Goal: Information Seeking & Learning: Learn about a topic

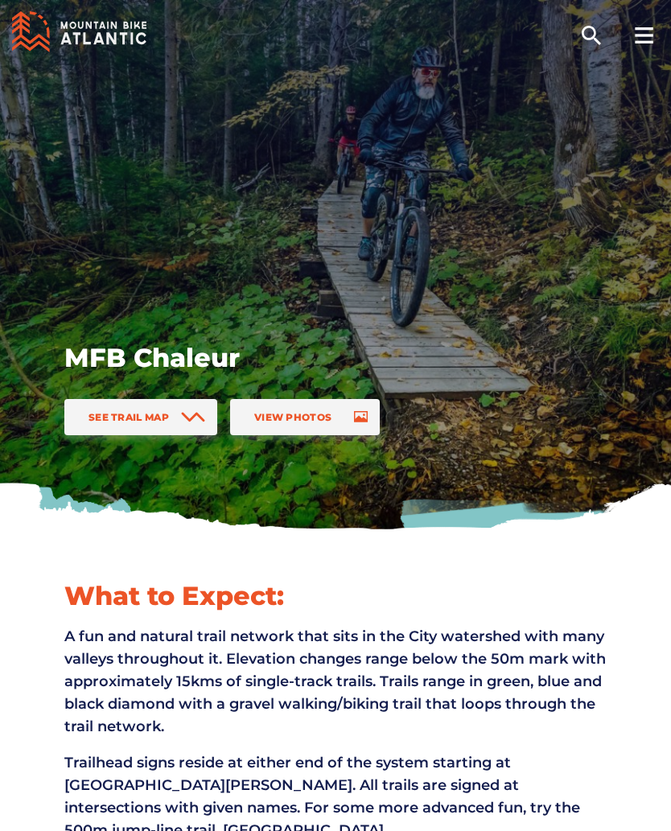
click at [154, 413] on span "See Trail Map" at bounding box center [128, 417] width 80 height 12
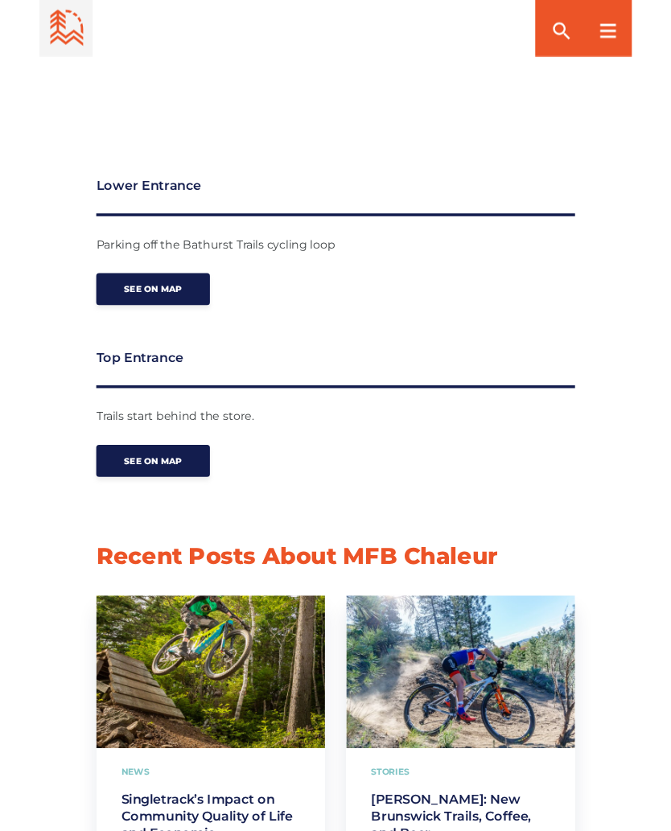
scroll to position [2202, 0]
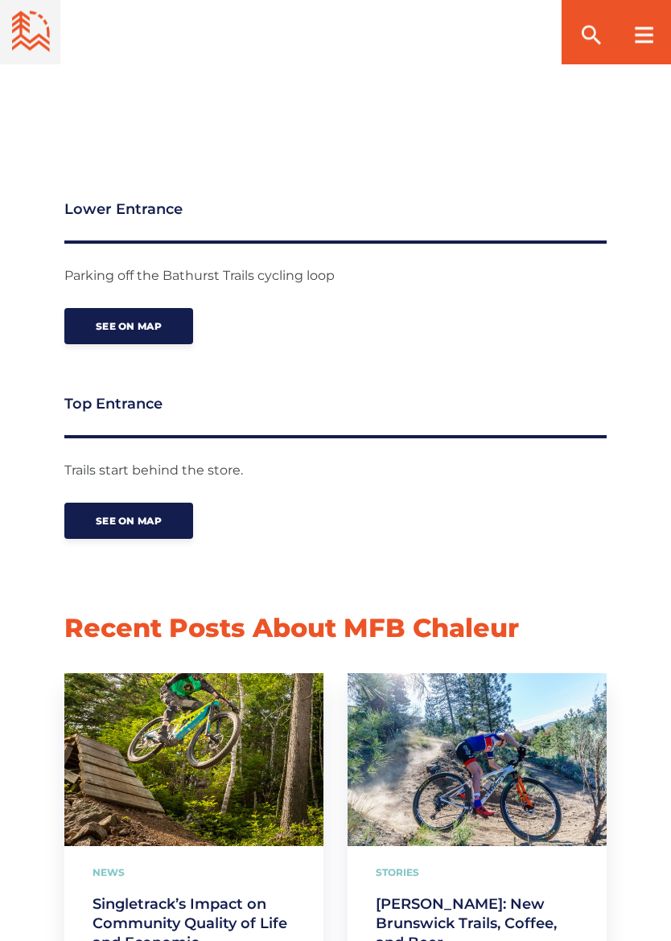
click at [134, 515] on span "See on map" at bounding box center [129, 521] width 66 height 12
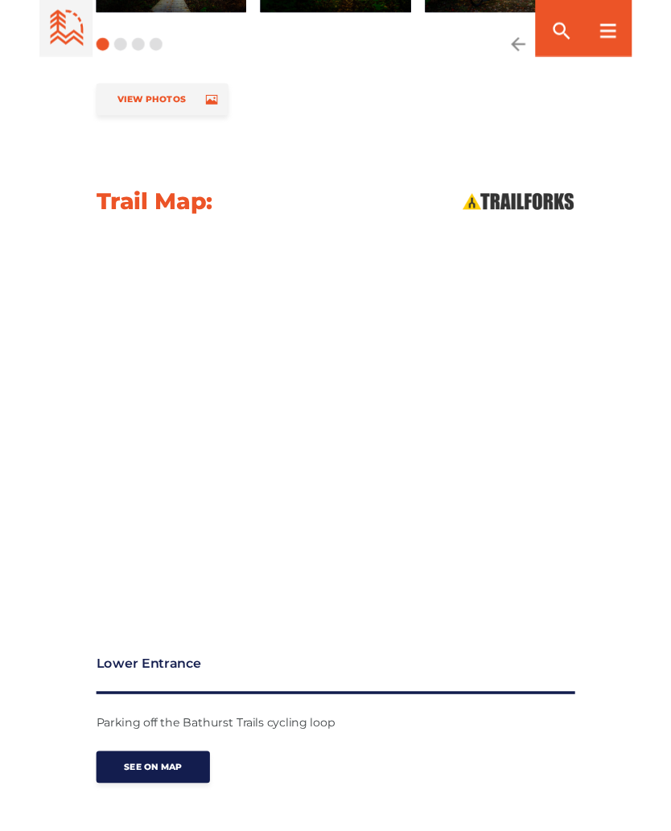
scroll to position [1706, 0]
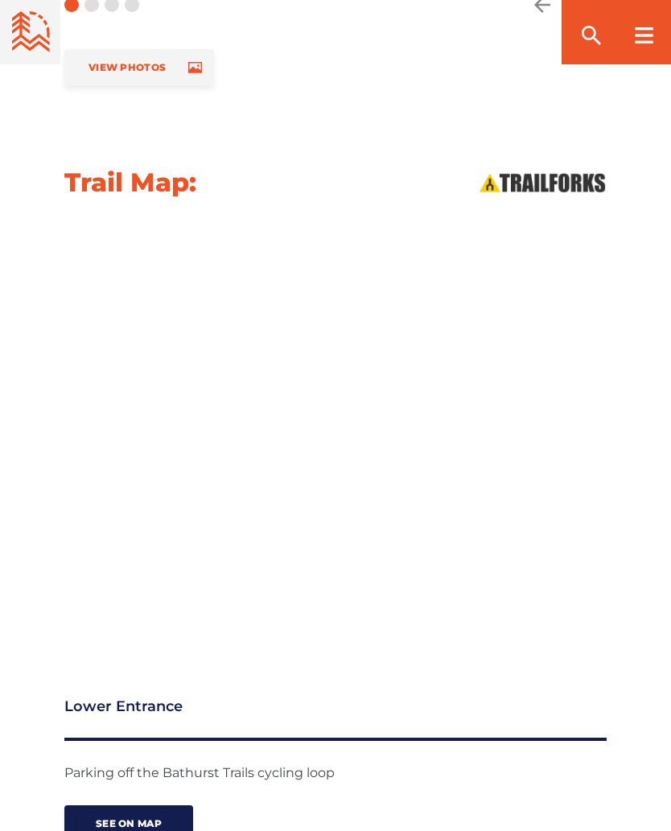
click at [639, 283] on div at bounding box center [335, 427] width 671 height 407
click at [632, 44] on div at bounding box center [643, 32] width 55 height 64
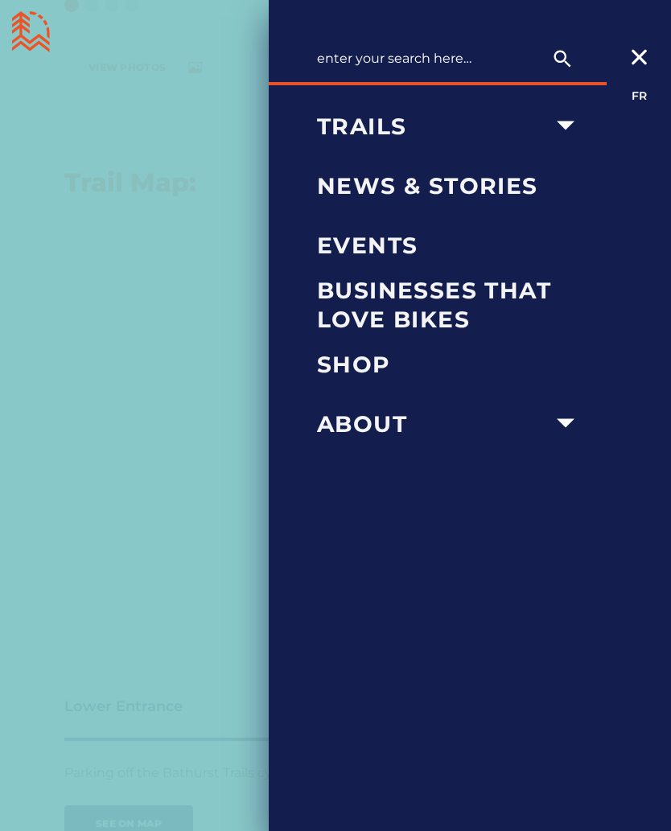
click at [624, 60] on div at bounding box center [638, 44] width 64 height 88
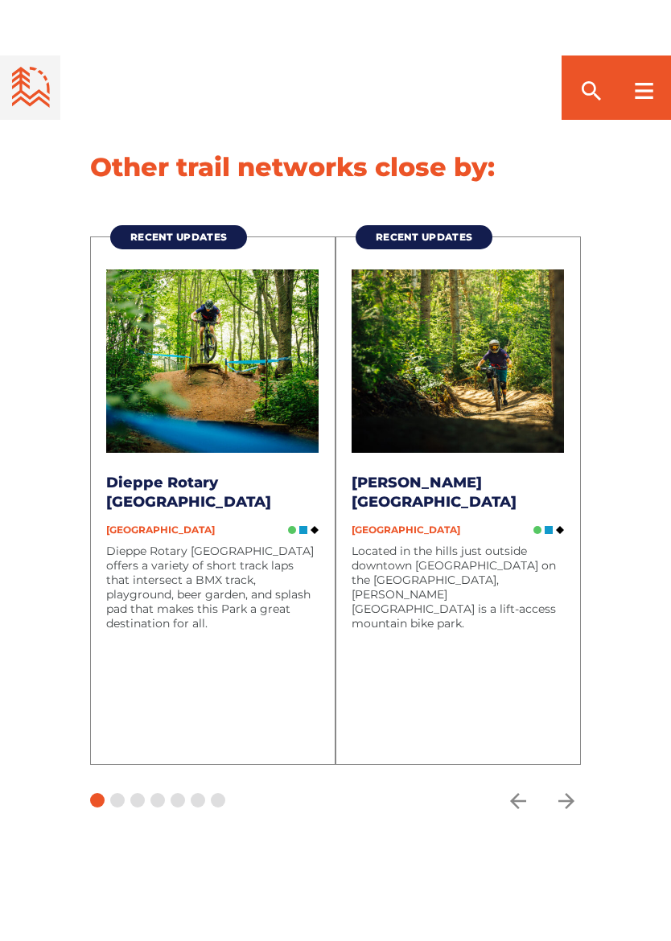
scroll to position [3366, 0]
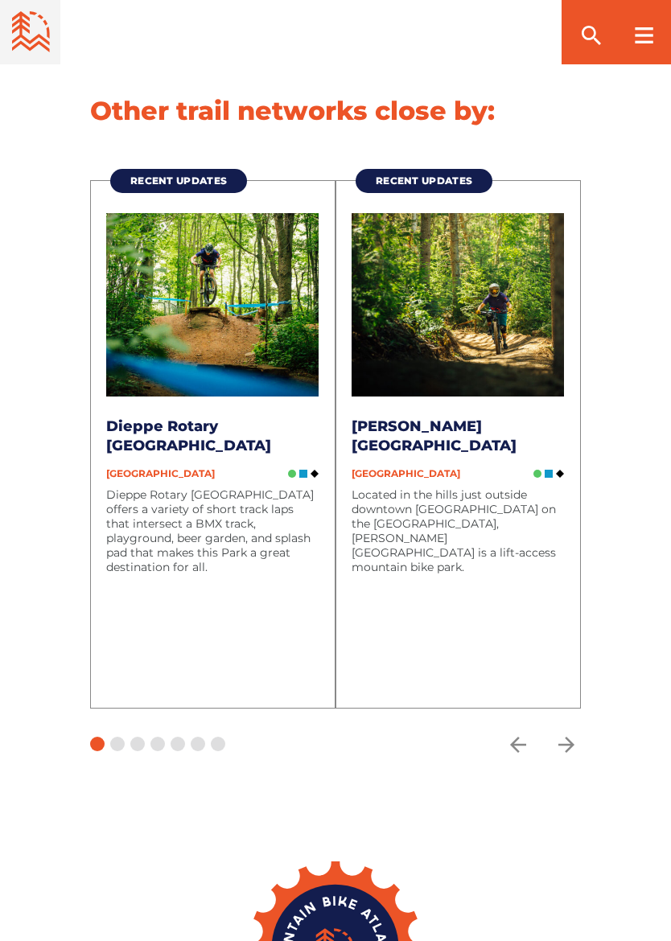
click at [117, 737] on span at bounding box center [117, 744] width 14 height 14
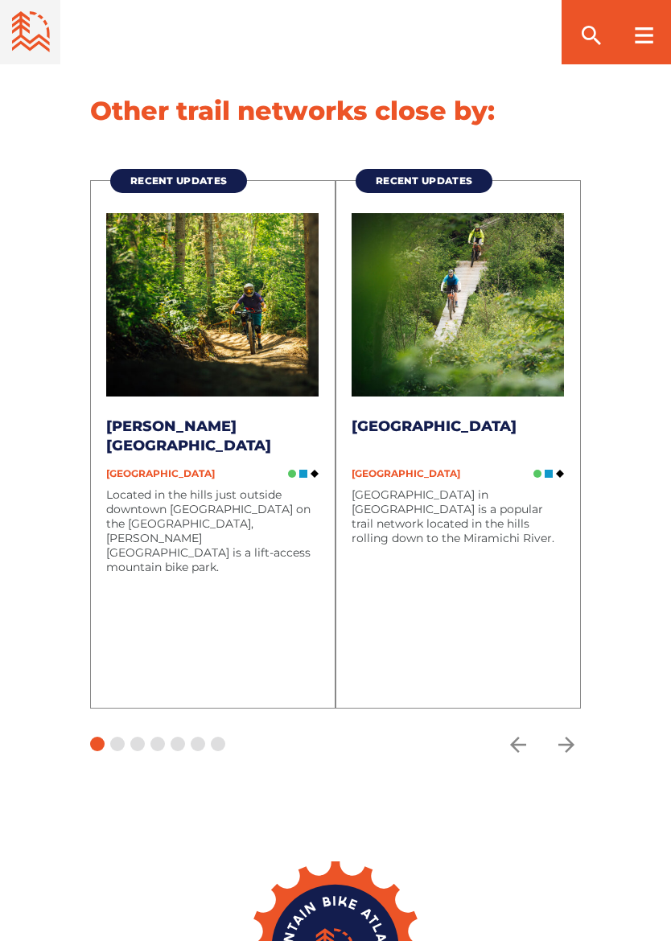
scroll to position [3366, 0]
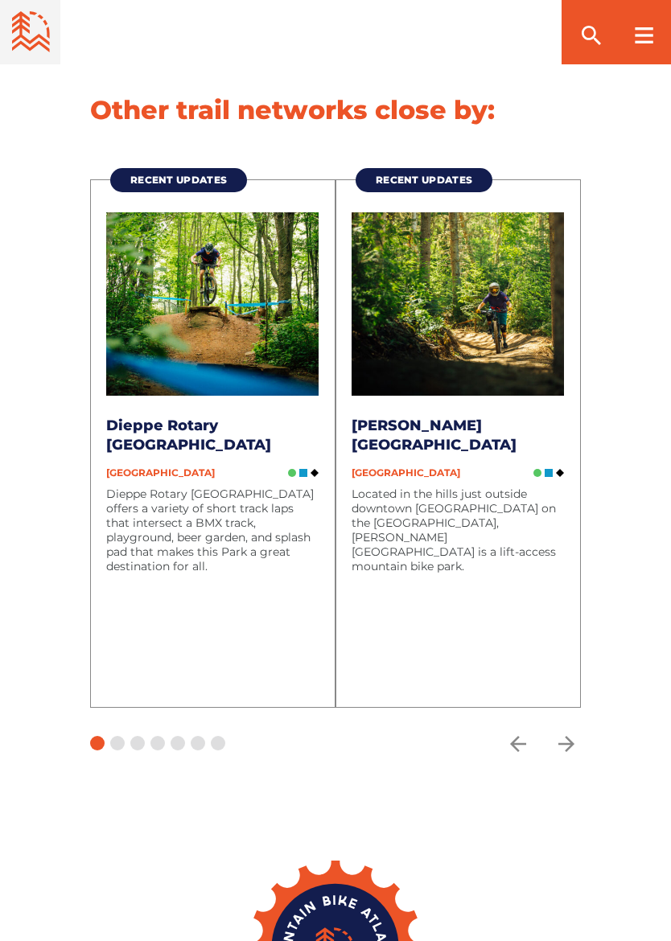
click at [225, 334] on img at bounding box center [212, 303] width 212 height 183
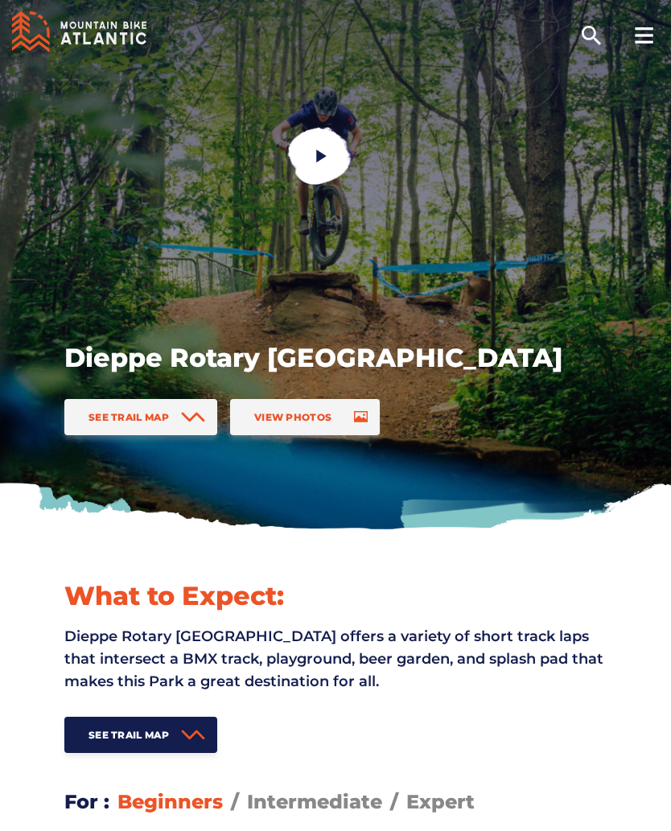
click at [152, 421] on span "See Trail Map" at bounding box center [128, 417] width 80 height 12
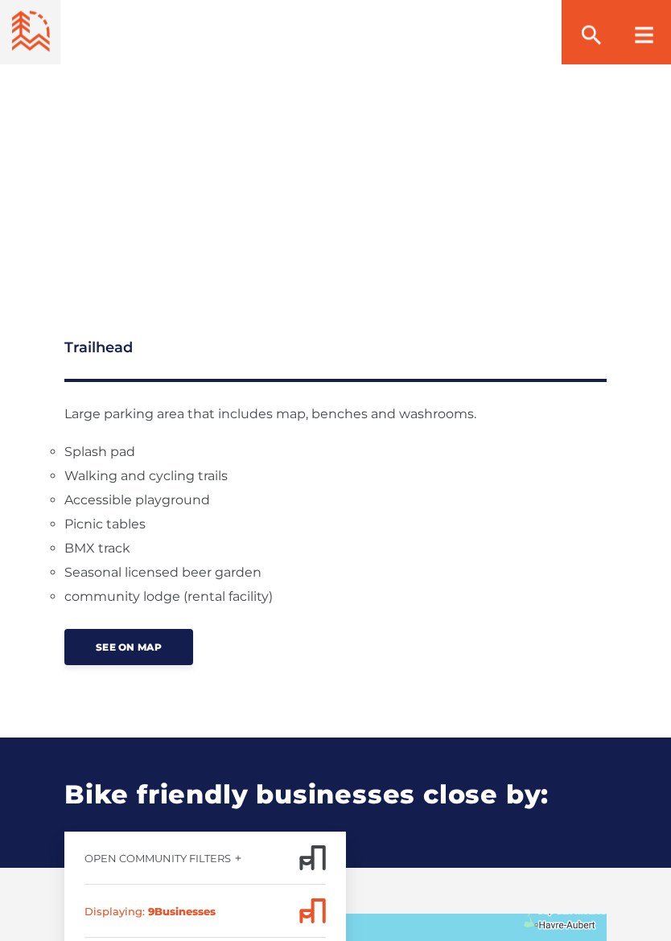
scroll to position [1875, 0]
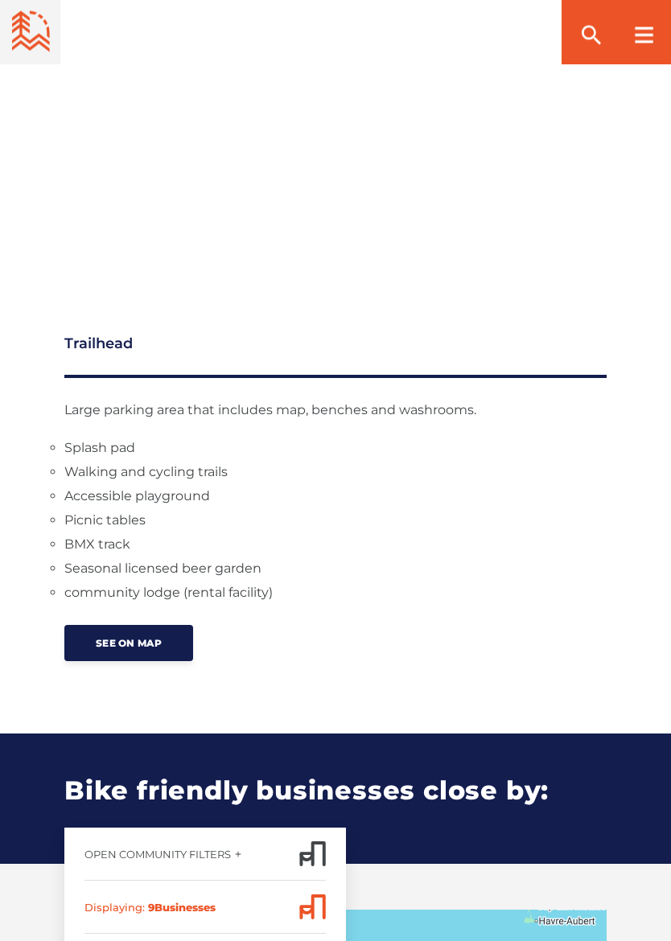
click at [101, 542] on li "BMX track" at bounding box center [335, 545] width 542 height 24
click at [133, 645] on span "See on map" at bounding box center [129, 644] width 66 height 12
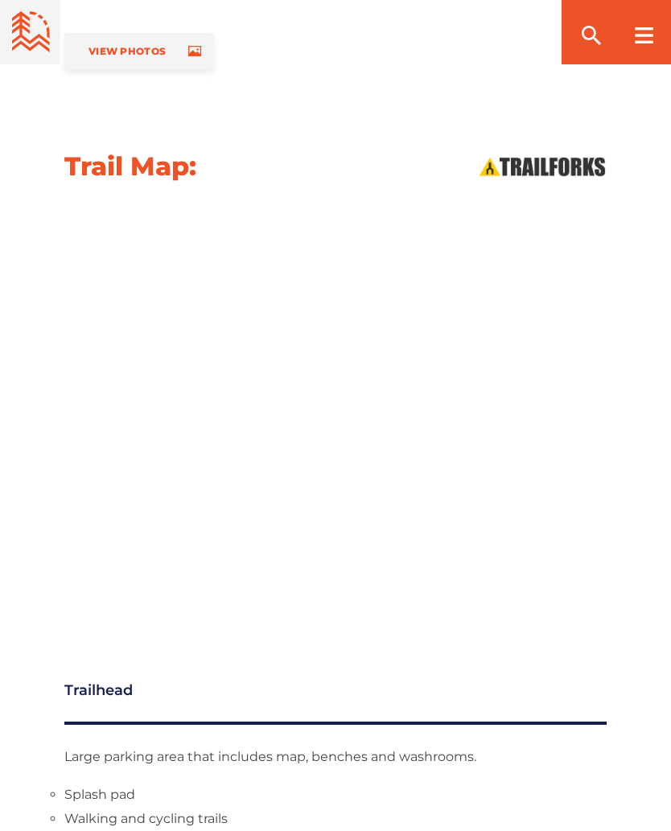
scroll to position [1529, 0]
click at [639, 38] on icon at bounding box center [644, 35] width 18 height 16
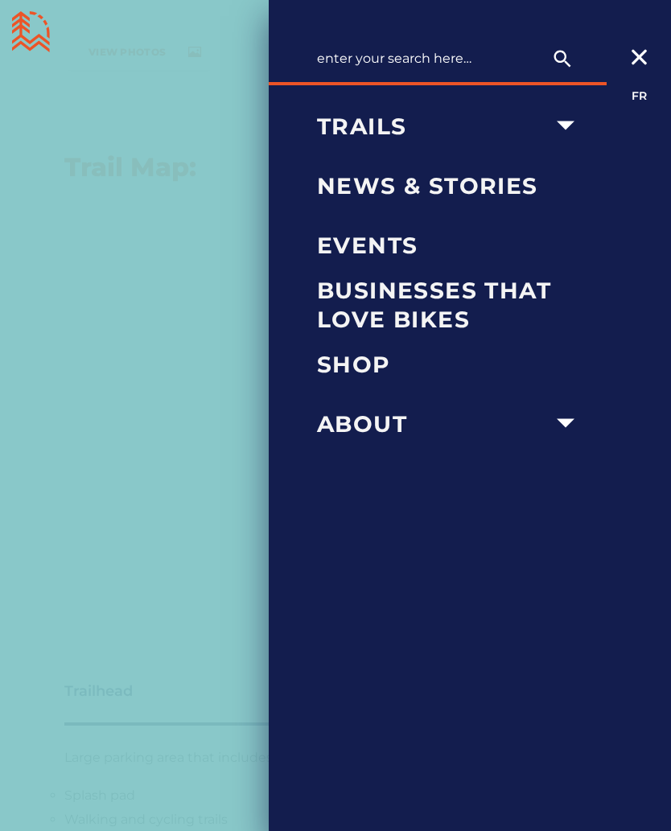
click at [553, 127] on icon "arrow dropdown" at bounding box center [565, 125] width 35 height 35
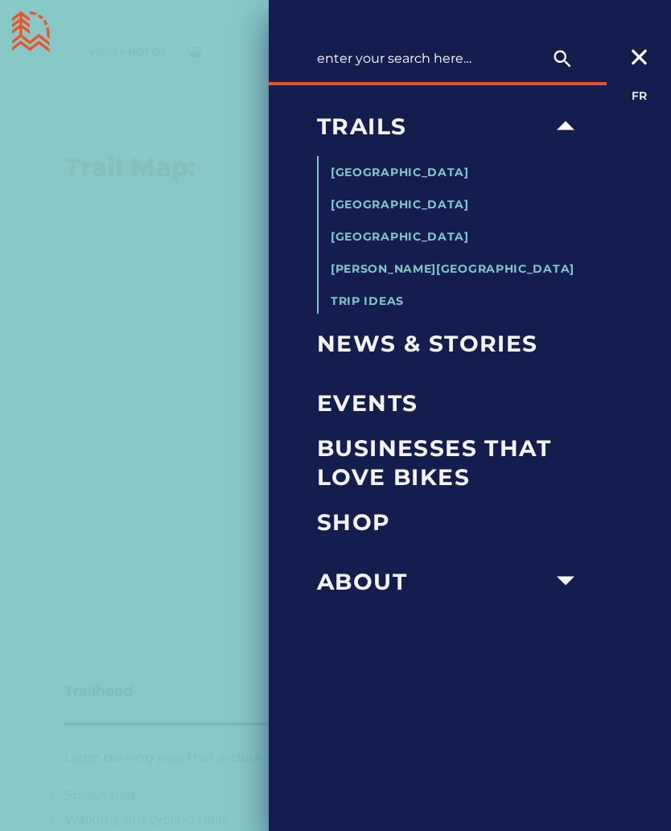
click at [410, 171] on span "[GEOGRAPHIC_DATA]" at bounding box center [400, 172] width 138 height 14
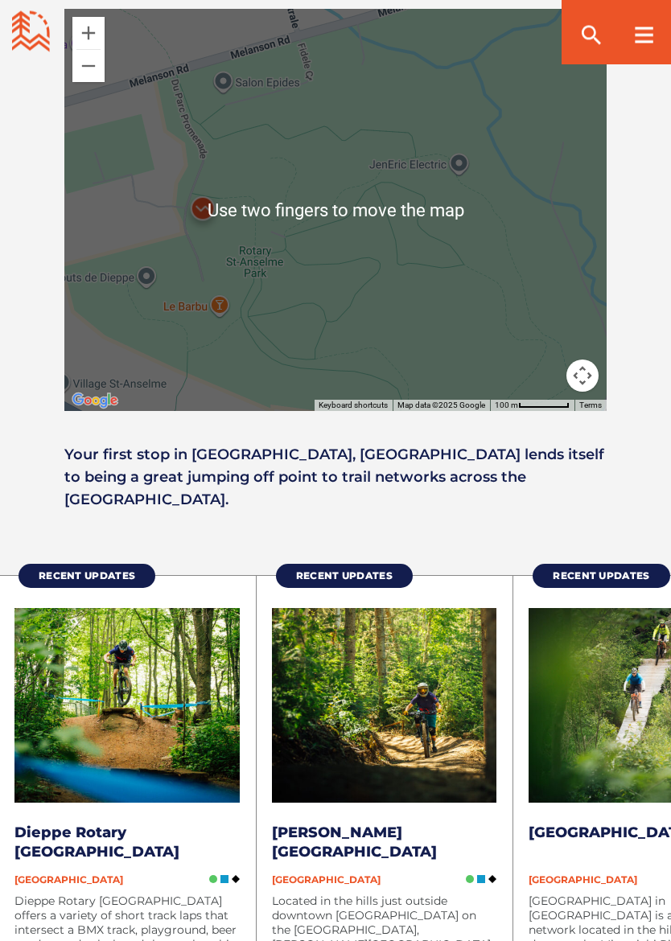
scroll to position [1414, 0]
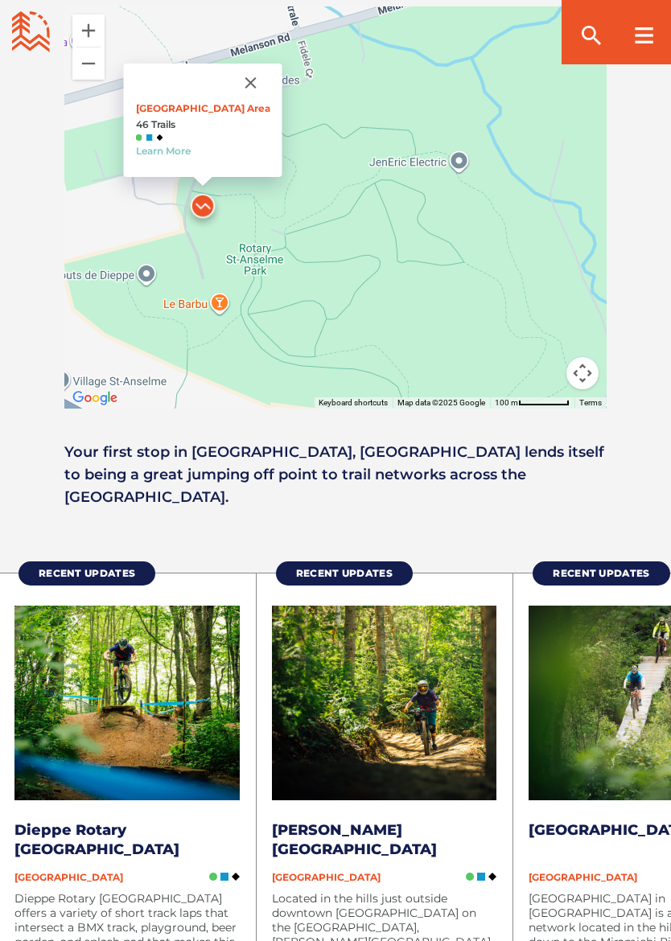
click at [162, 102] on p "Main Parking Area 46 Trails Learn More" at bounding box center [203, 129] width 134 height 55
click at [183, 145] on link "Learn More" at bounding box center [163, 151] width 55 height 12
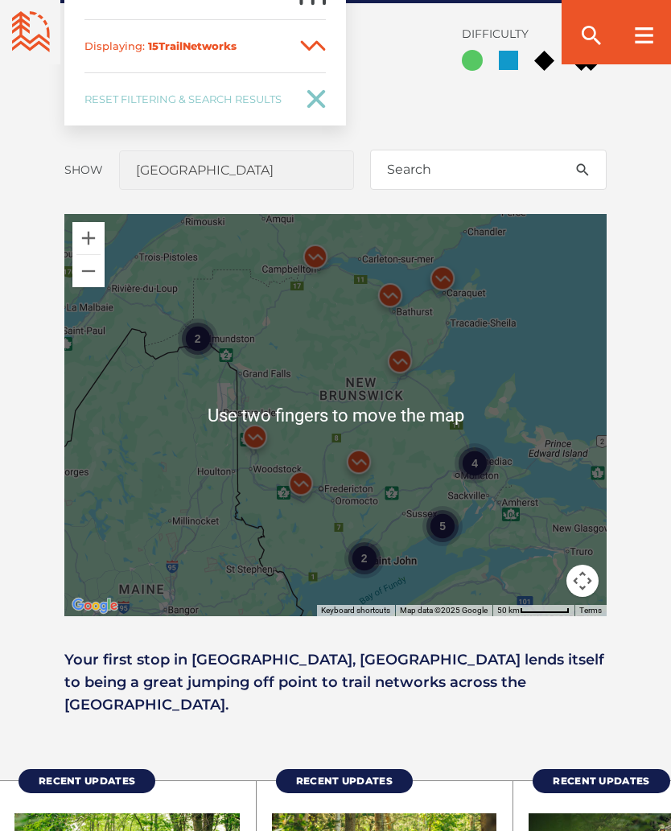
scroll to position [1185, 0]
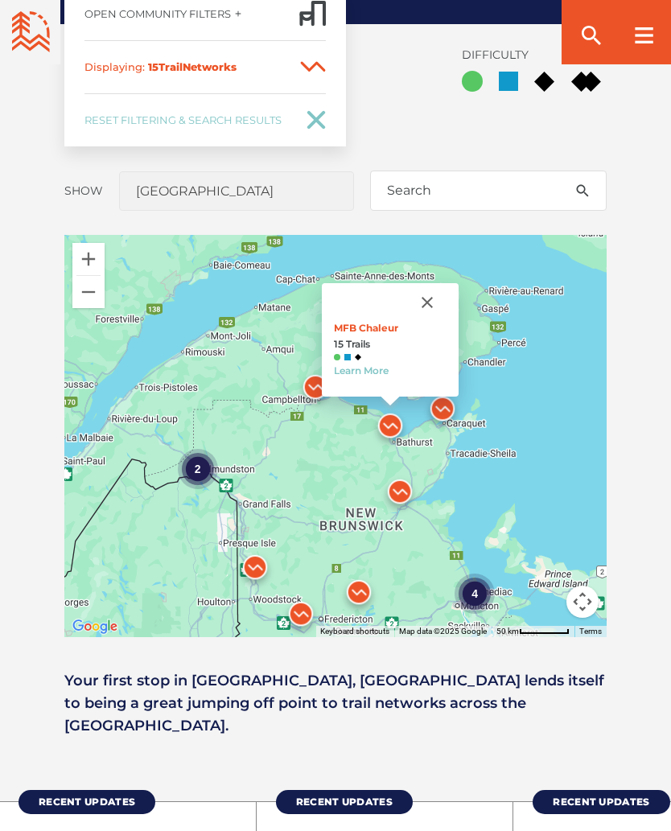
click at [369, 364] on link "Learn More" at bounding box center [361, 370] width 55 height 12
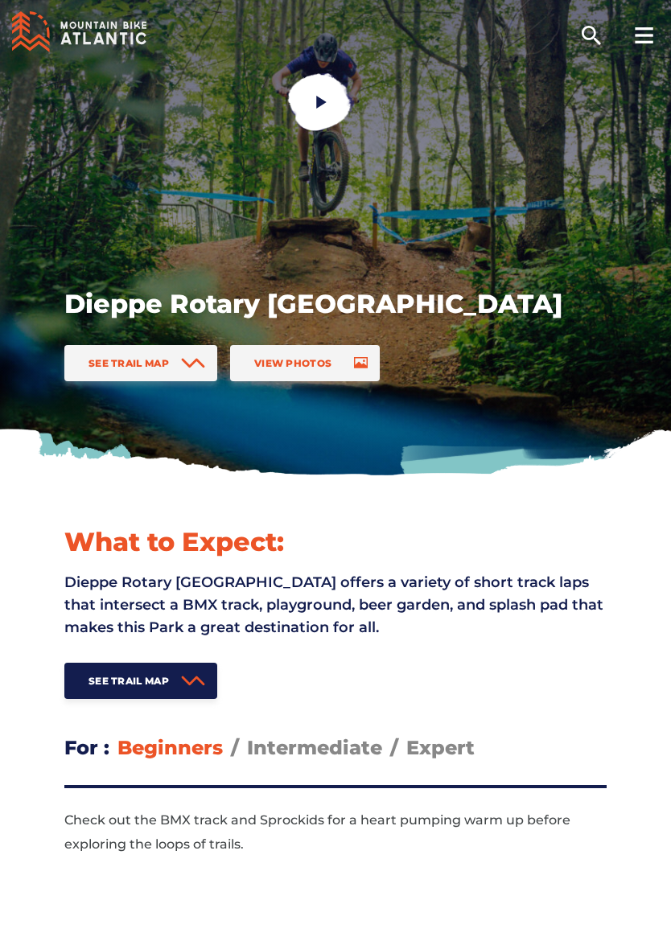
scroll to position [58, 0]
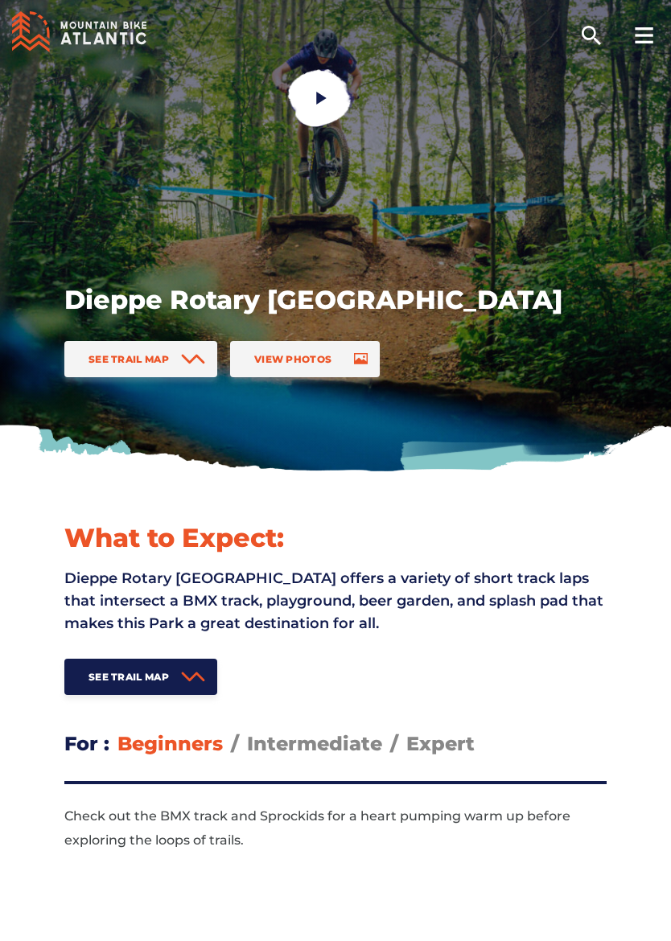
click at [310, 357] on span "View Photos" at bounding box center [292, 359] width 77 height 12
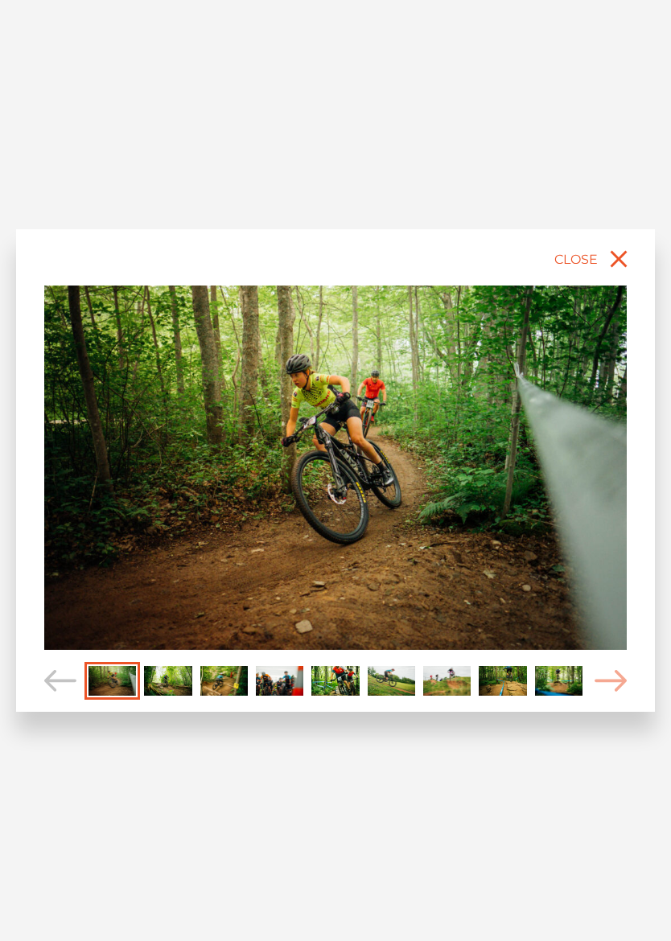
click at [161, 674] on img "Carousel Page 2" at bounding box center [167, 681] width 47 height 30
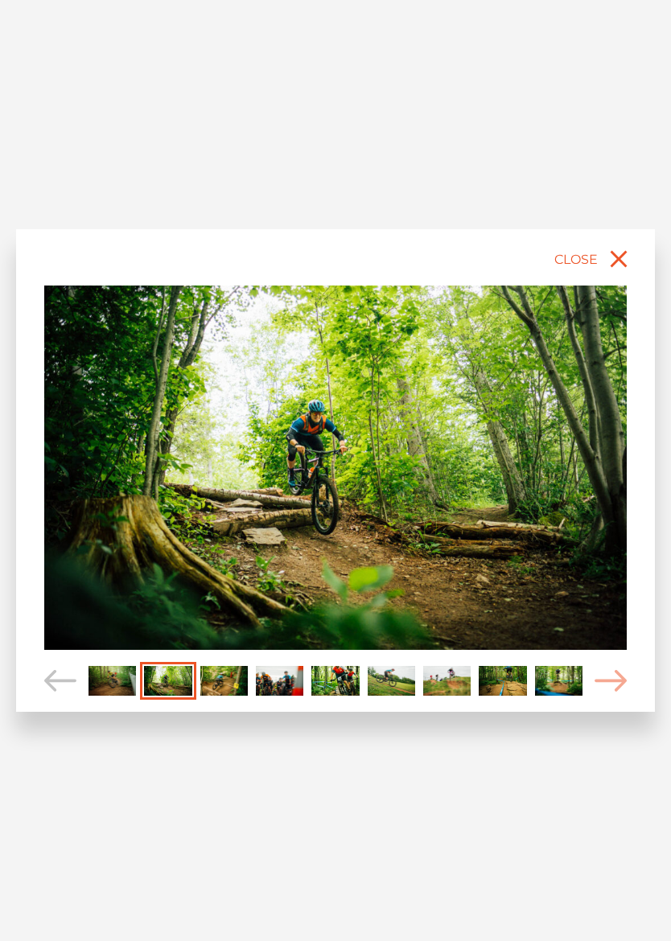
click at [224, 676] on img "Carousel Page 3" at bounding box center [223, 681] width 47 height 30
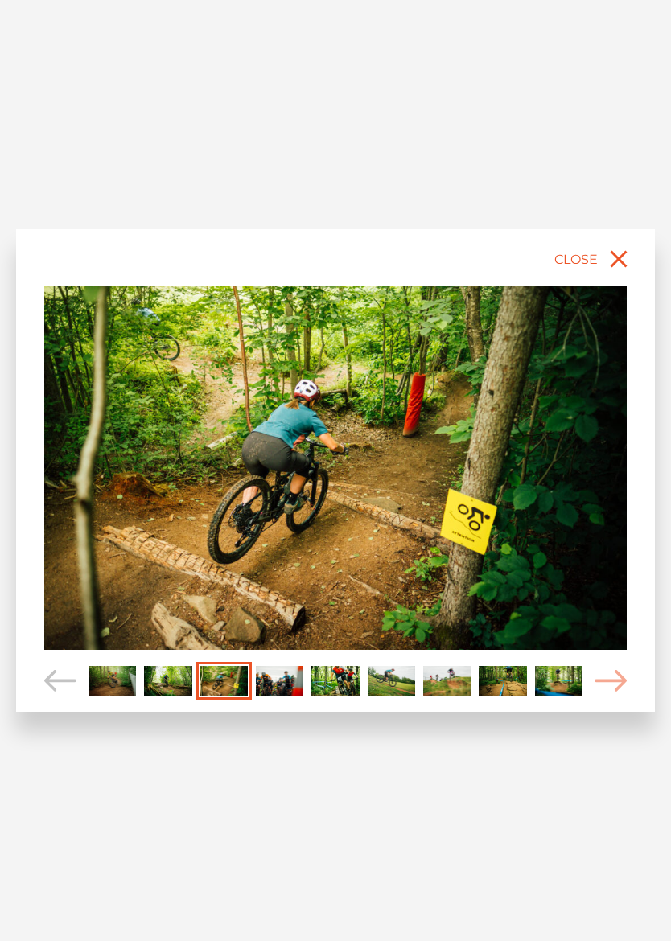
click at [276, 680] on img "Carousel Page 4" at bounding box center [279, 681] width 47 height 30
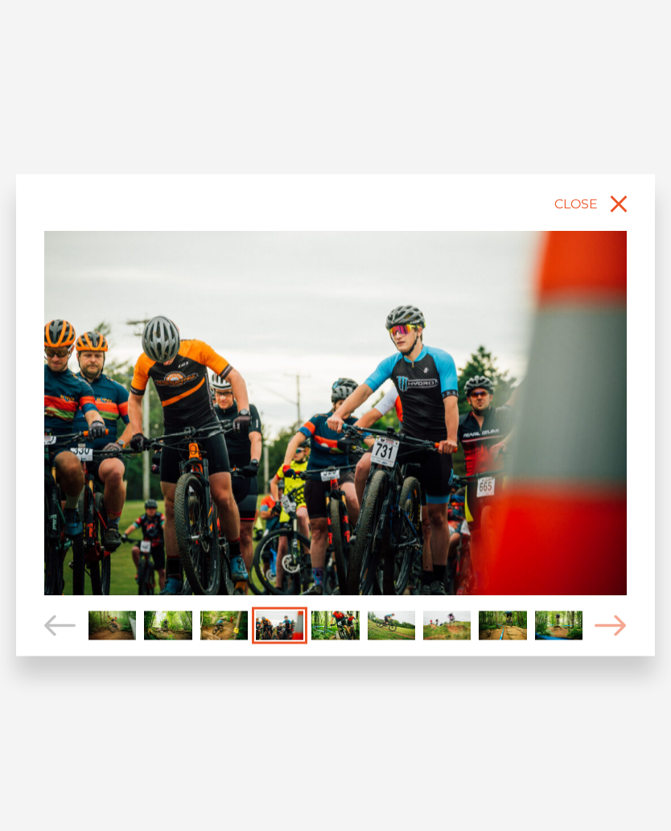
scroll to position [2, 0]
click at [328, 618] on img "Carousel Page 5" at bounding box center [334, 626] width 47 height 30
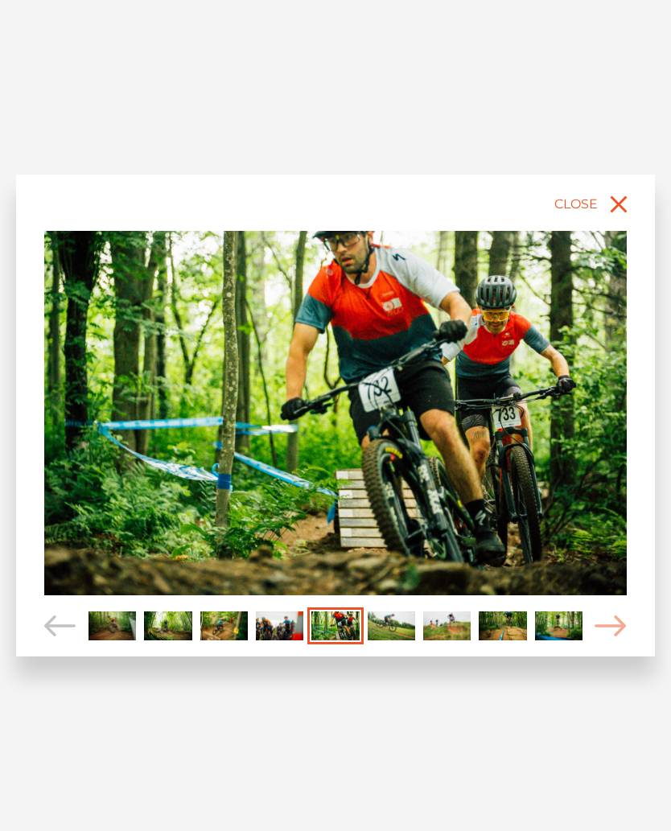
click at [614, 625] on icon "Carousel Navigation" at bounding box center [610, 626] width 32 height 22
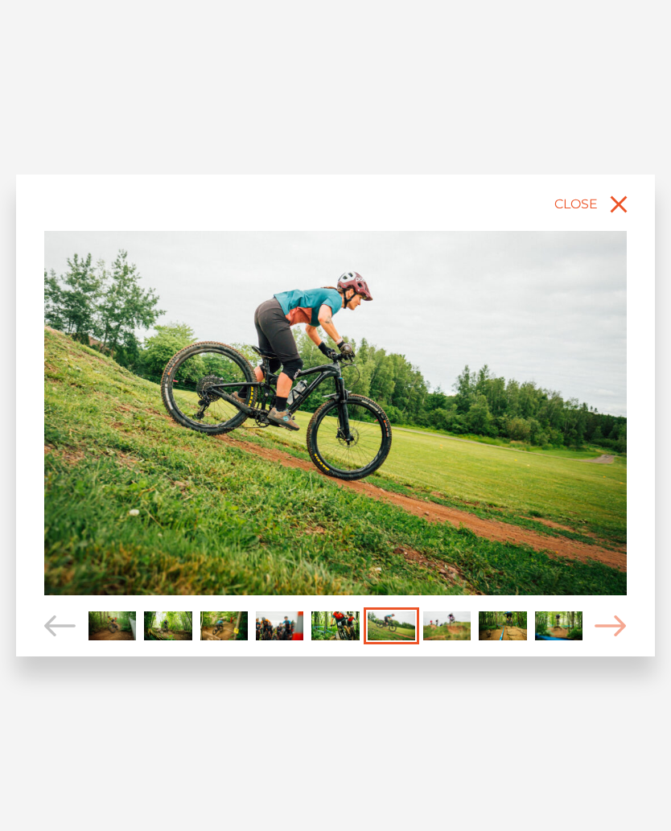
click at [608, 612] on span "Carousel Navigation" at bounding box center [610, 626] width 32 height 38
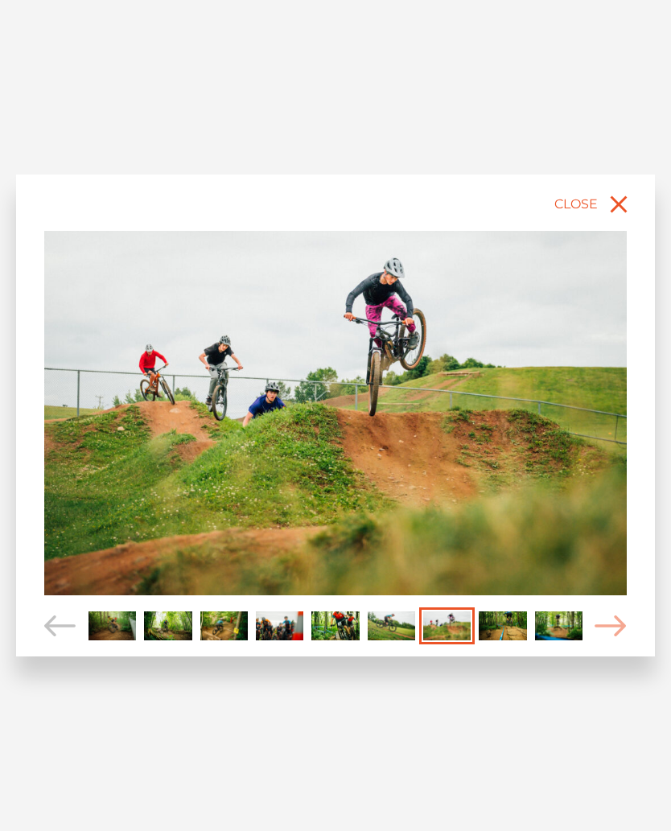
click at [619, 625] on icon "Carousel Navigation" at bounding box center [610, 626] width 32 height 22
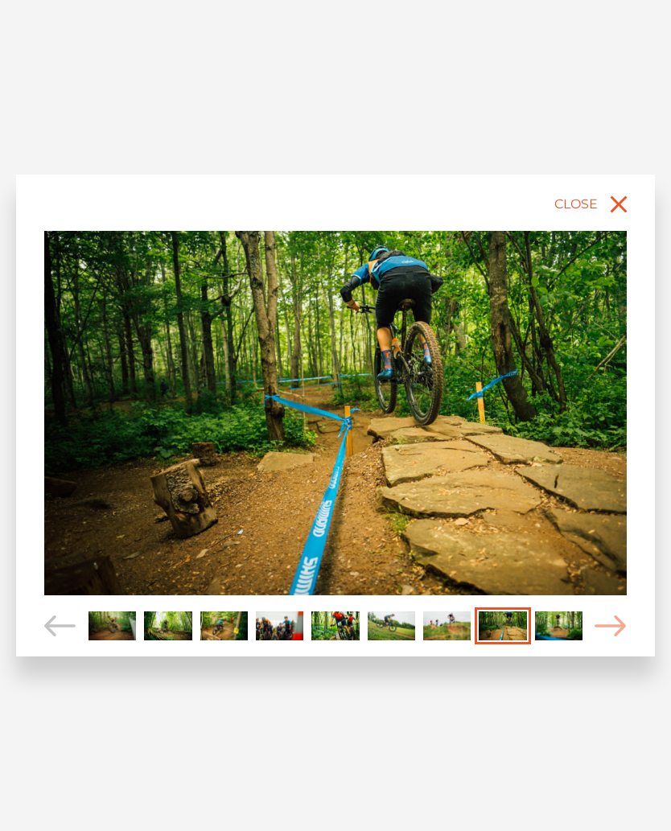
click at [610, 623] on icon "Carousel Navigation" at bounding box center [610, 626] width 32 height 22
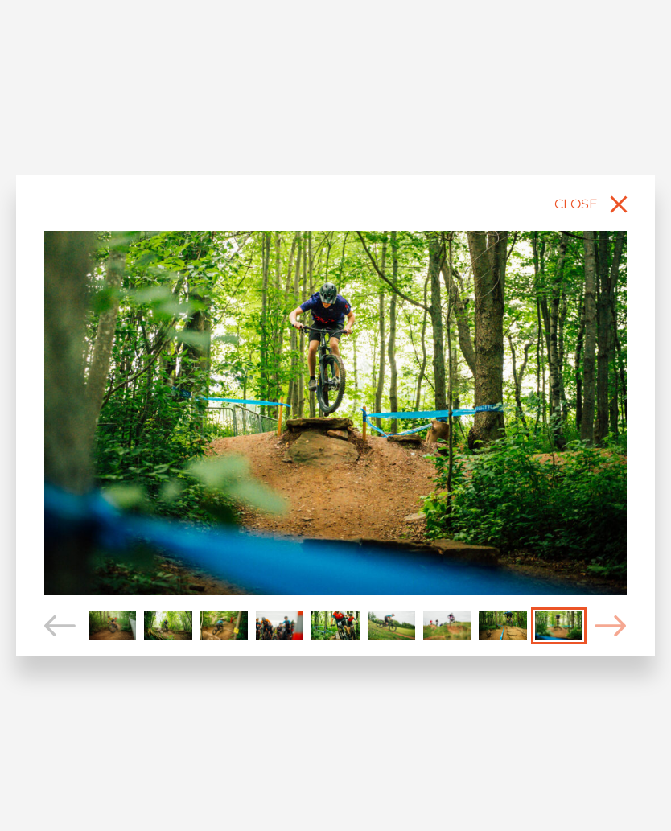
click at [610, 622] on icon "Carousel Navigation" at bounding box center [610, 626] width 32 height 22
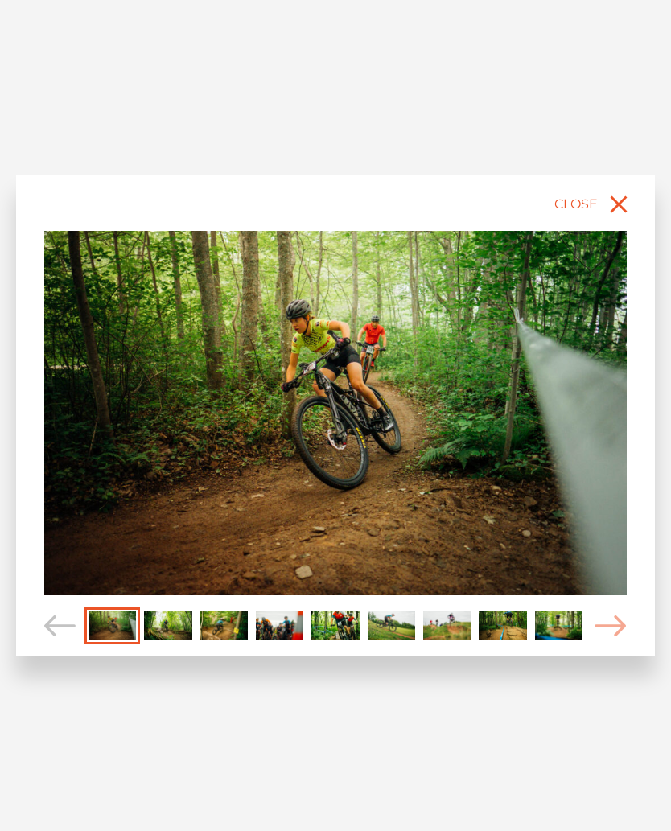
click at [610, 621] on icon "Carousel Navigation" at bounding box center [610, 626] width 32 height 22
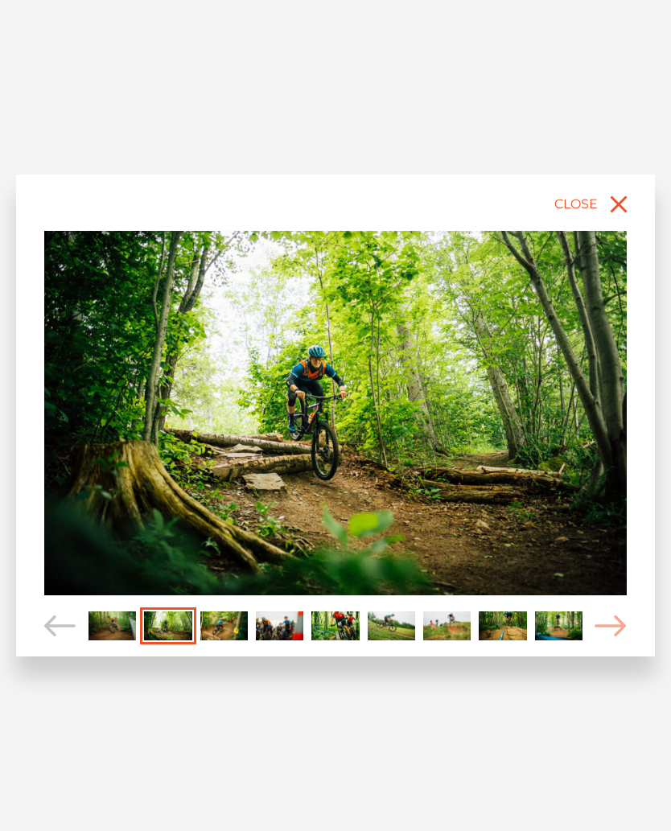
click at [610, 621] on icon "Carousel Navigation" at bounding box center [610, 626] width 32 height 22
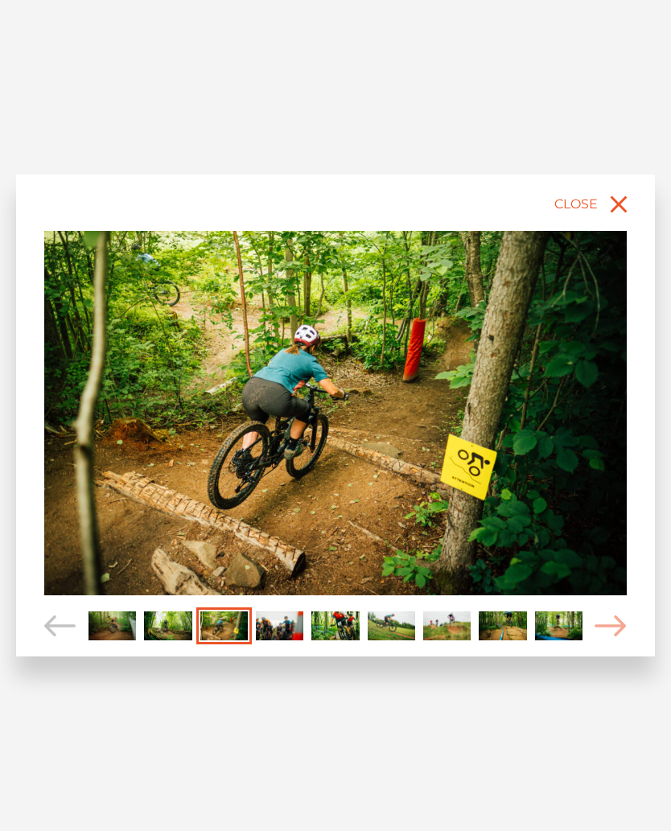
click at [610, 621] on icon "Carousel Navigation" at bounding box center [610, 626] width 32 height 22
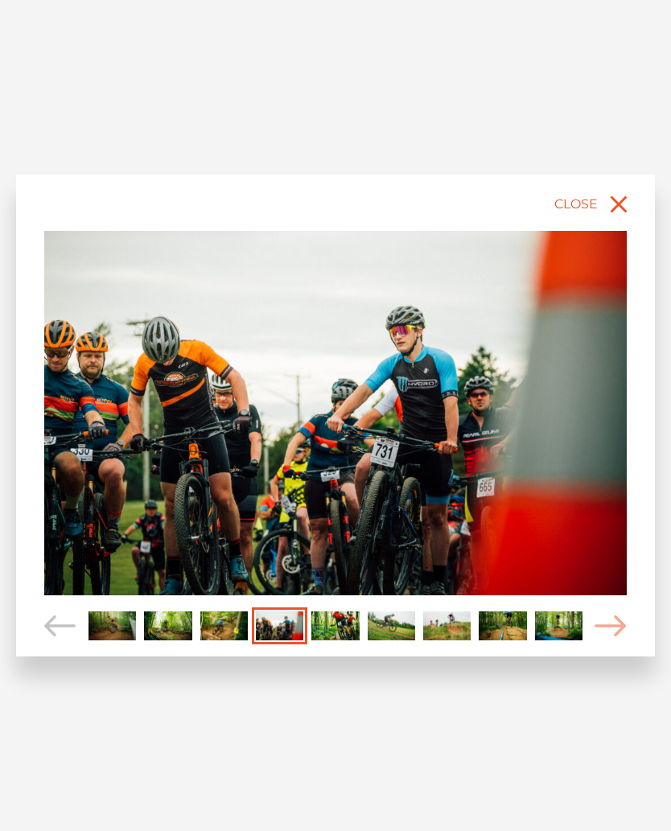
click at [618, 618] on icon "Carousel Navigation" at bounding box center [610, 626] width 32 height 22
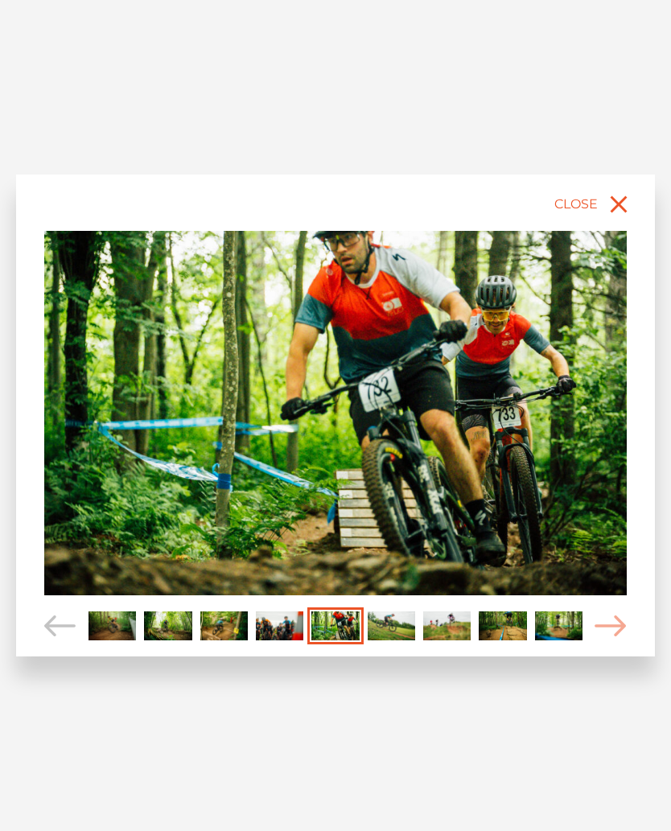
click at [614, 618] on icon "Carousel Navigation" at bounding box center [610, 626] width 32 height 22
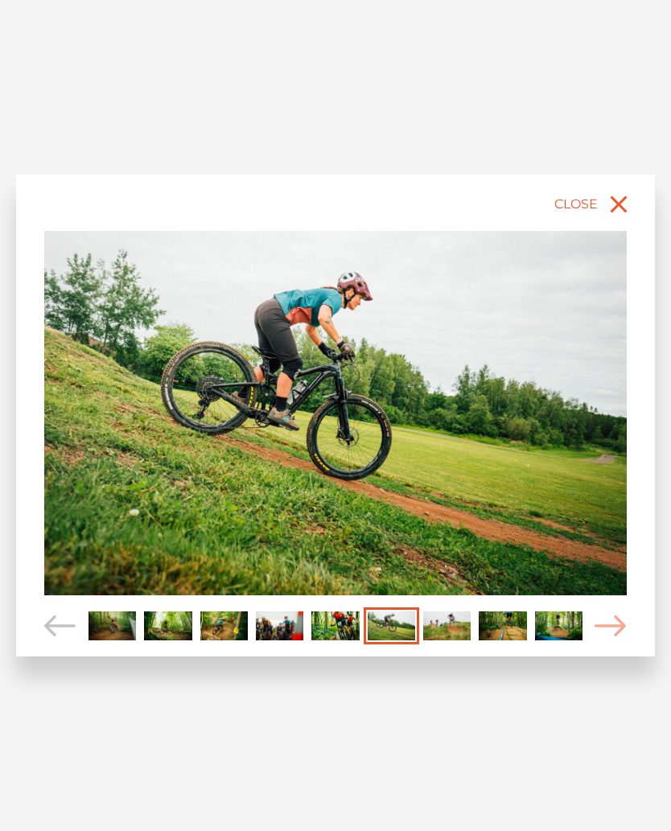
click at [614, 622] on icon "Carousel Navigation" at bounding box center [610, 626] width 32 height 22
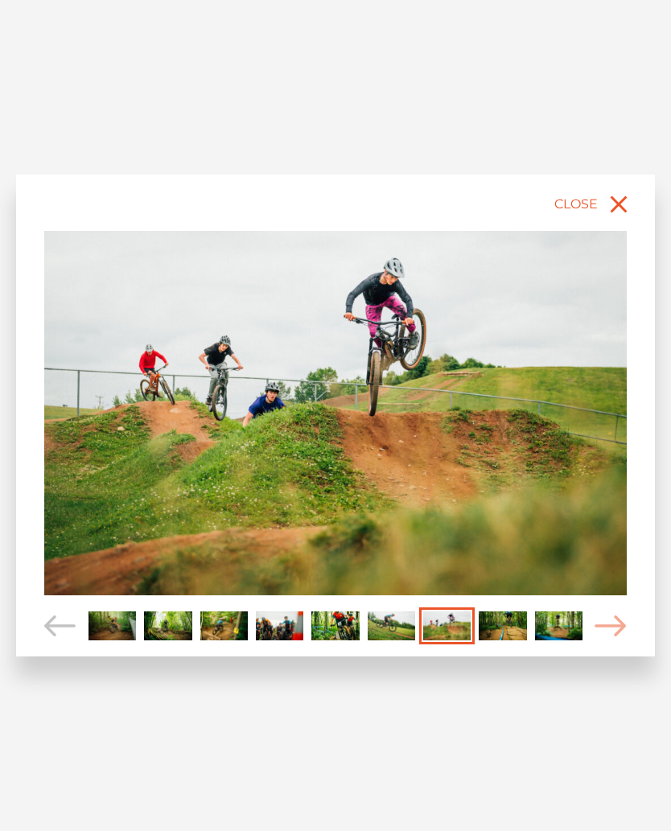
click at [614, 623] on icon "Carousel Navigation" at bounding box center [610, 626] width 32 height 22
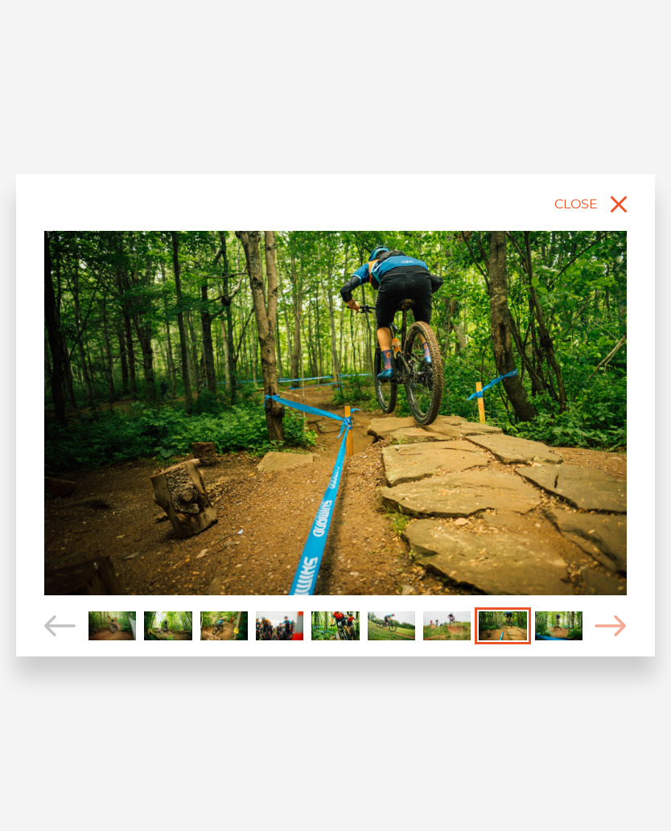
click at [619, 195] on icon "close" at bounding box center [618, 204] width 29 height 29
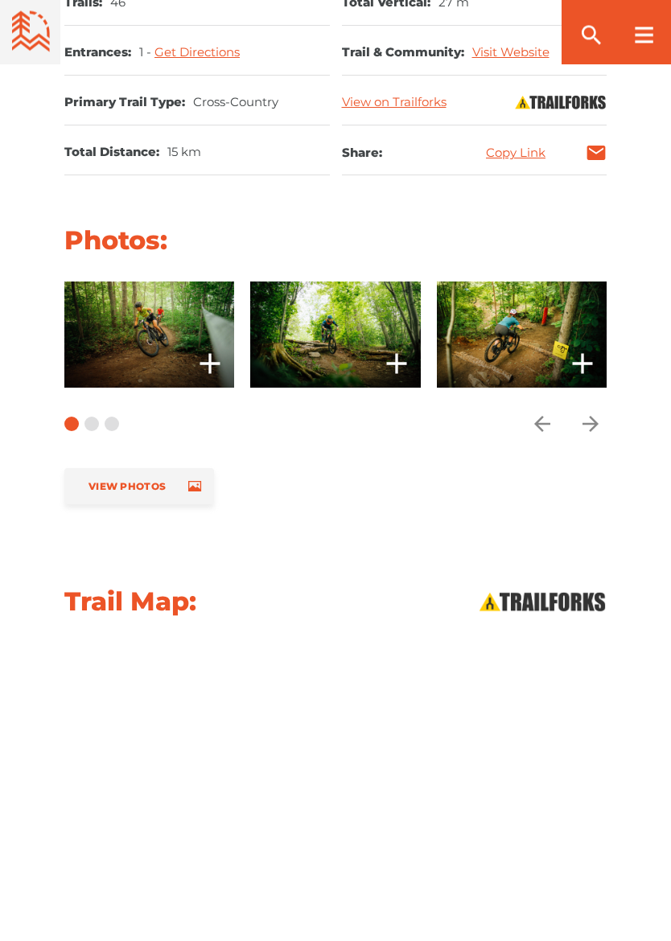
scroll to position [1095, 0]
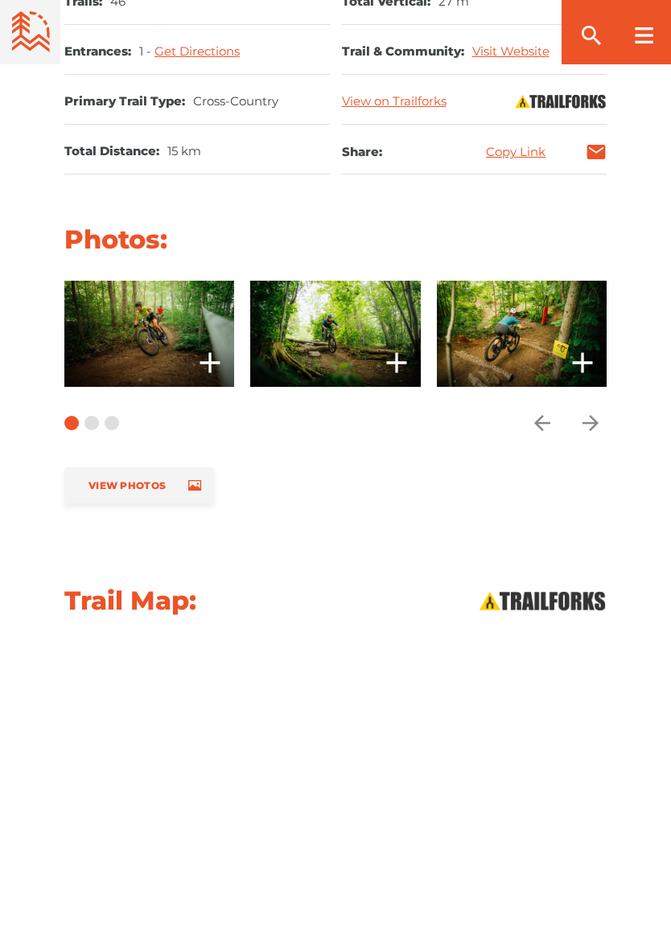
click at [668, 229] on div "Photos: View Photos" at bounding box center [335, 240] width 671 height 34
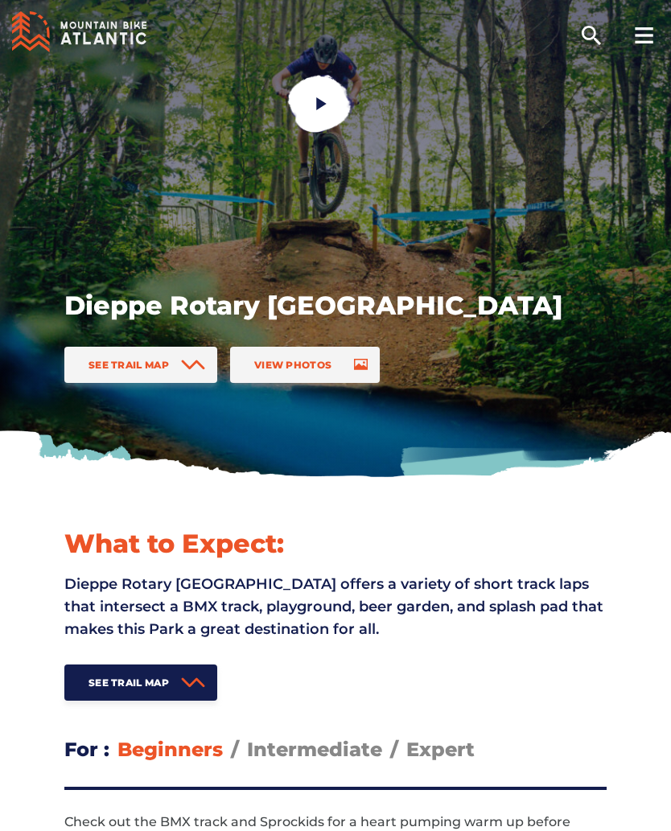
scroll to position [0, 0]
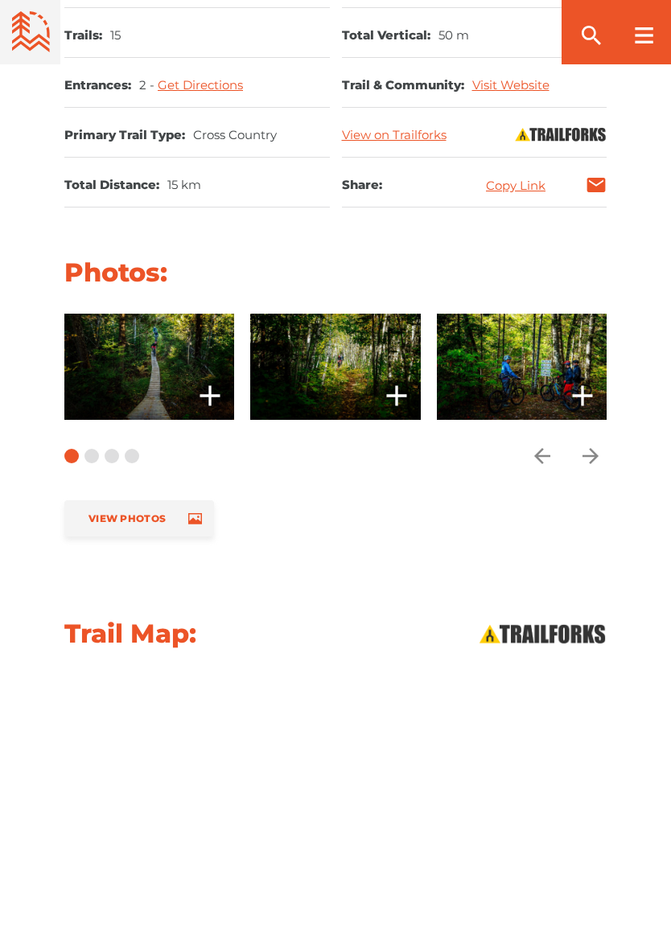
scroll to position [1256, 0]
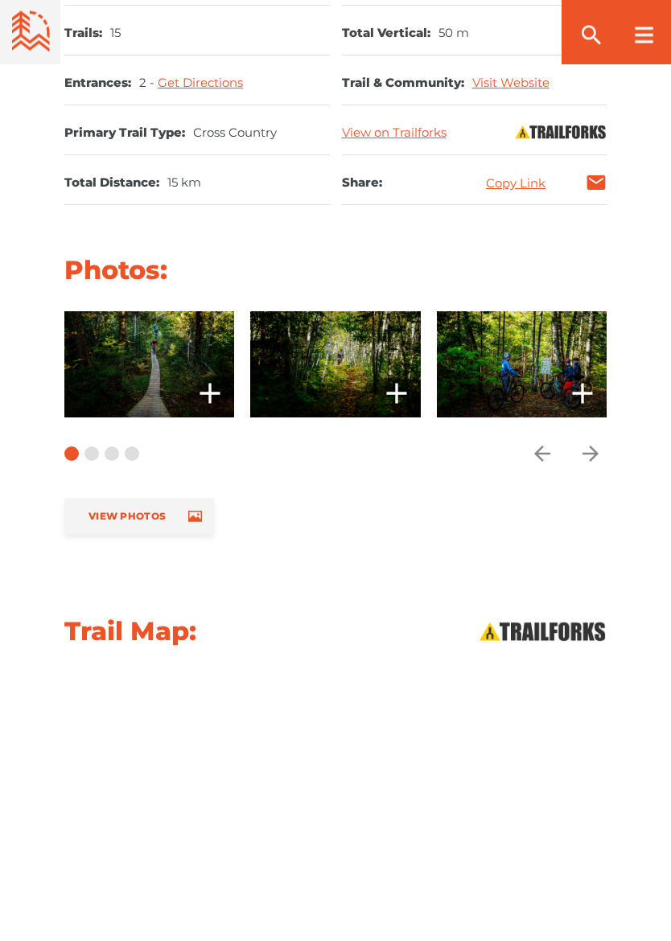
click at [76, 447] on button "Carousel Page 1 (Current Slide)" at bounding box center [71, 454] width 14 height 14
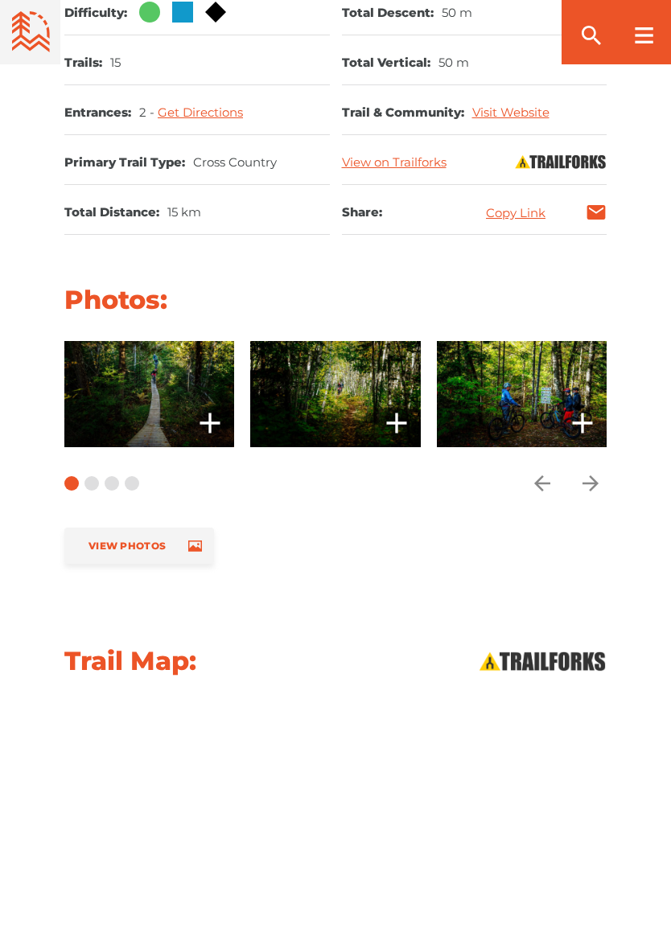
scroll to position [1230, 0]
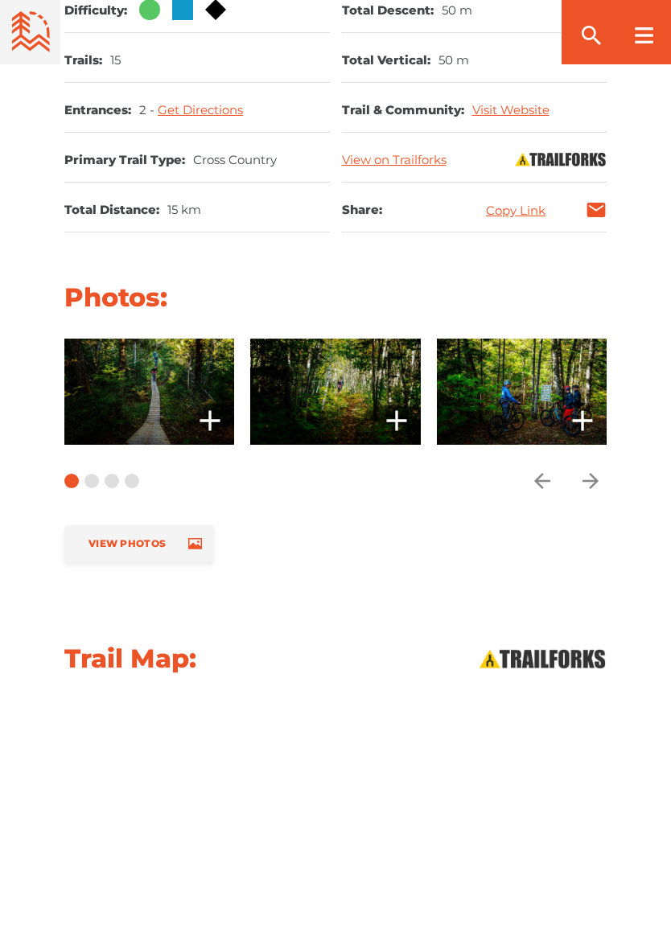
click at [97, 474] on button "Carousel Page 2" at bounding box center [91, 481] width 14 height 14
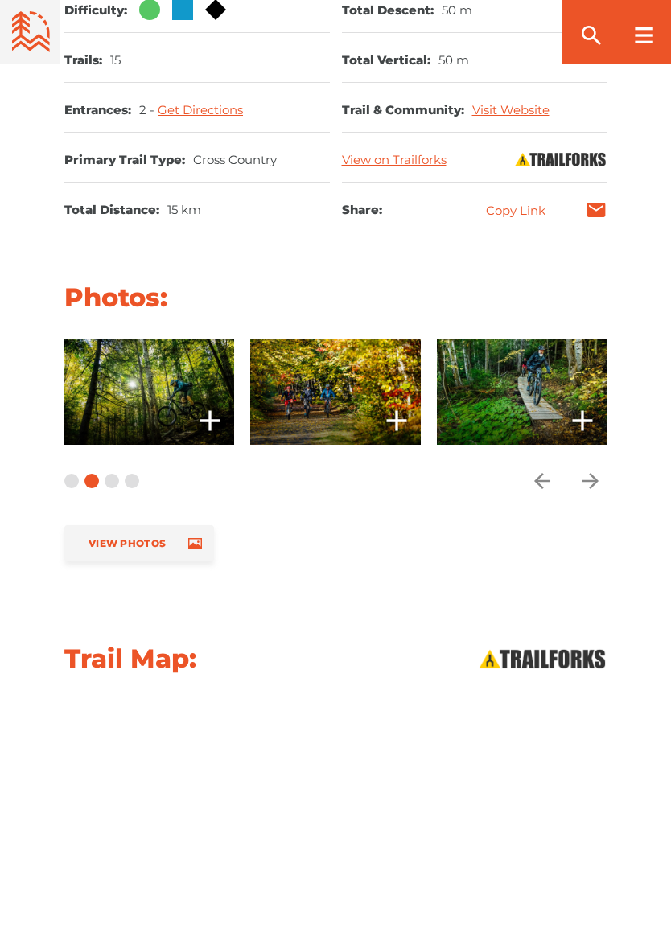
click at [112, 474] on button "Carousel Page 3" at bounding box center [112, 481] width 14 height 14
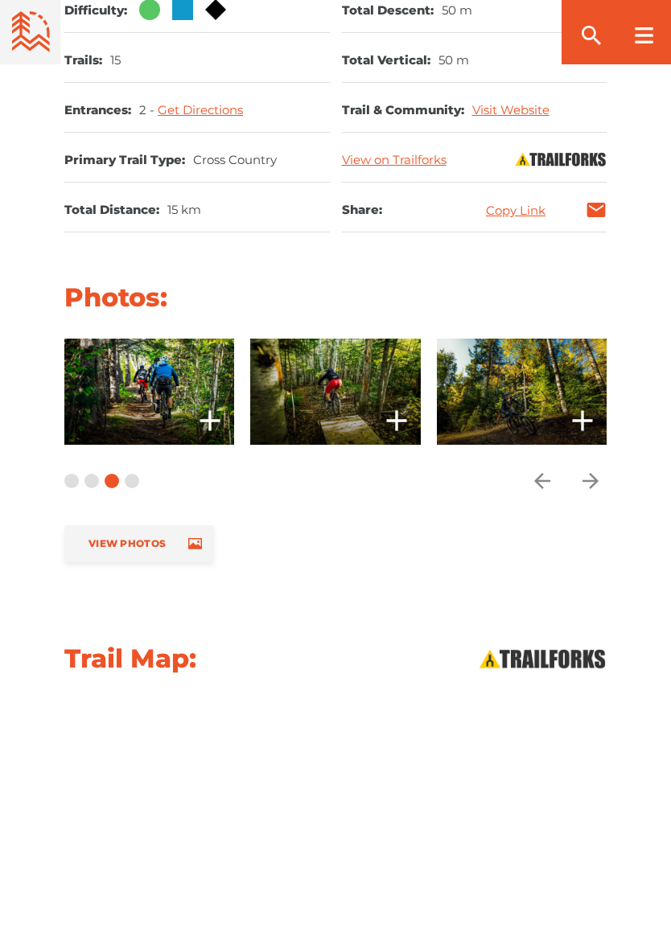
click at [136, 474] on button "Carousel Page 4" at bounding box center [132, 481] width 14 height 14
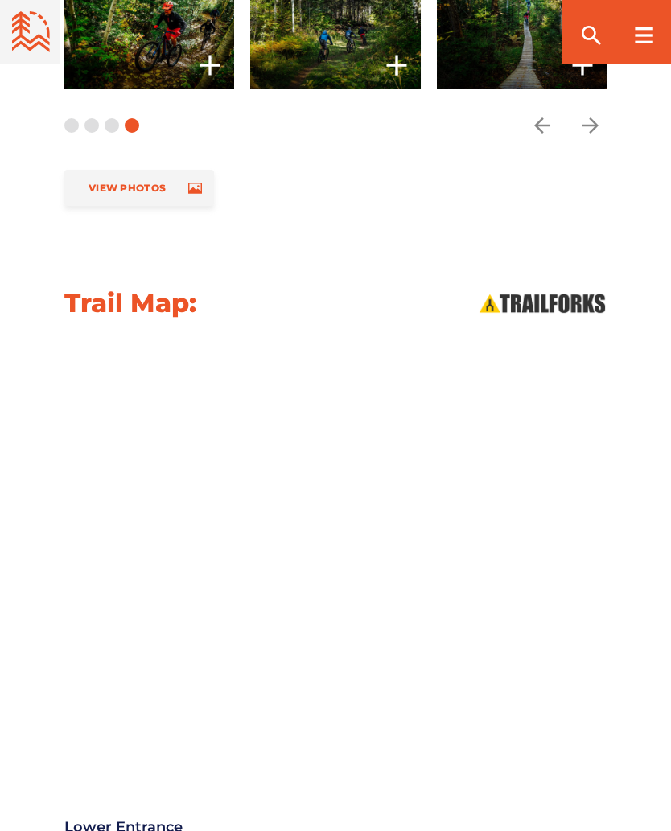
scroll to position [1576, 0]
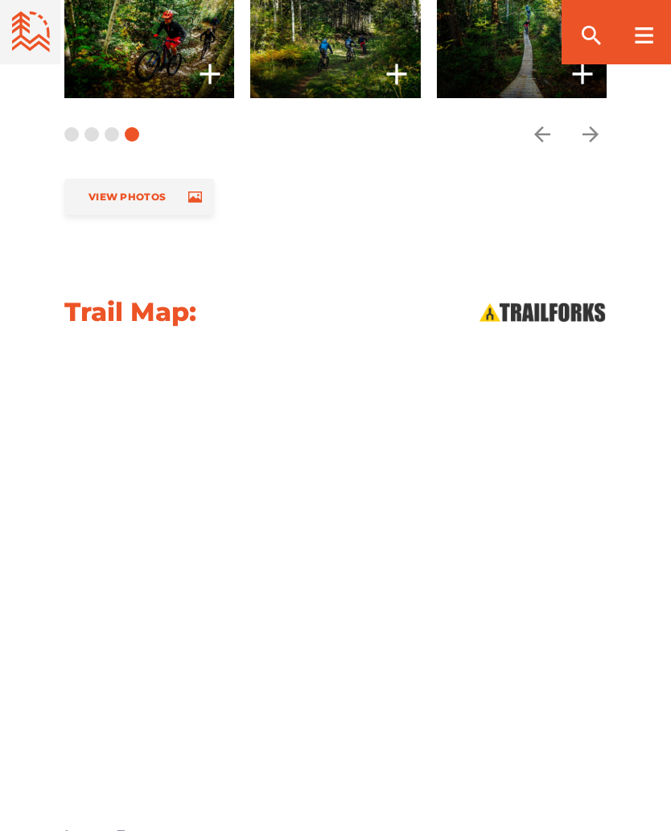
click at [561, 301] on img at bounding box center [542, 312] width 129 height 23
